Goal: Task Accomplishment & Management: Manage account settings

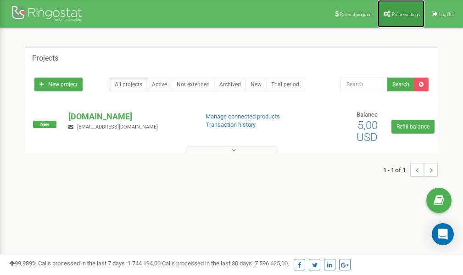
click at [401, 13] on span "Profile settings" at bounding box center [406, 14] width 28 height 5
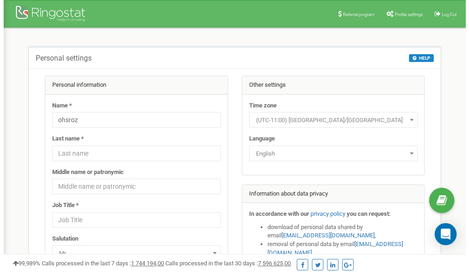
scroll to position [46, 0]
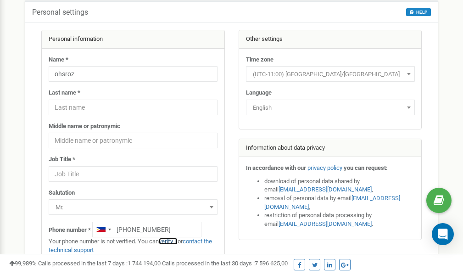
click at [172, 240] on link "verify it" at bounding box center [168, 240] width 19 height 7
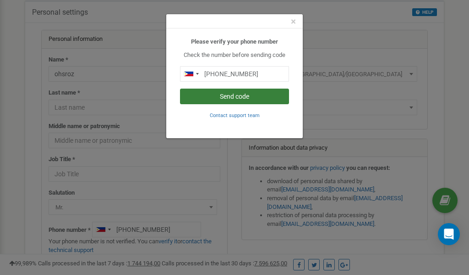
click at [227, 97] on button "Send code" at bounding box center [234, 96] width 109 height 16
